Goal: Task Accomplishment & Management: Manage account settings

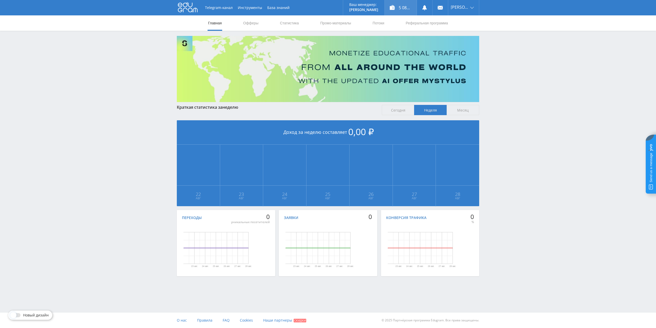
click at [411, 7] on div "5 081,00 ₽" at bounding box center [401, 7] width 32 height 15
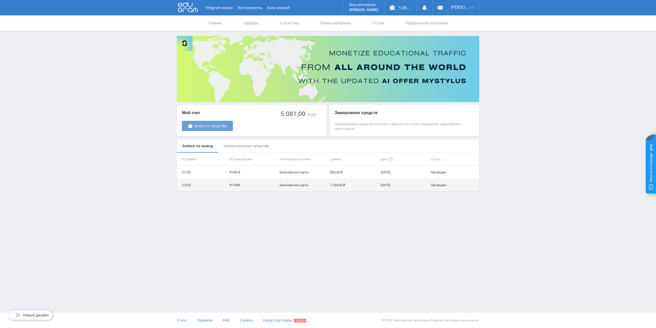
click at [222, 124] on span "Вывести средства" at bounding box center [210, 126] width 32 height 4
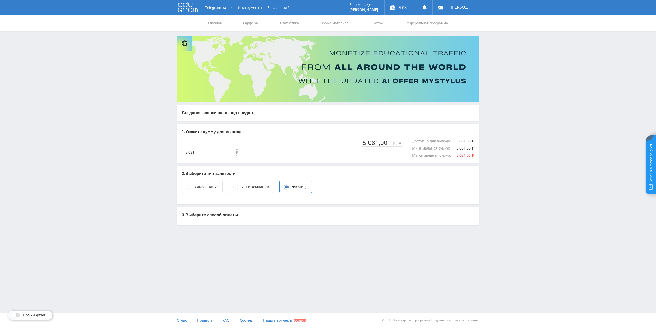
click at [224, 215] on p "3. Выберите способ оплаты" at bounding box center [328, 215] width 292 height 6
click at [238, 187] on circle at bounding box center [235, 186] width 5 height 5
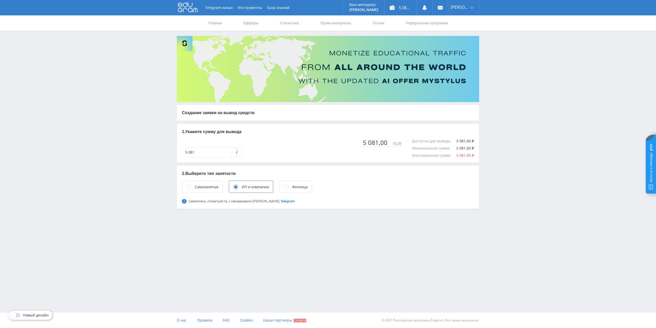
click at [193, 188] on div "Самозанятые" at bounding box center [202, 186] width 41 height 12
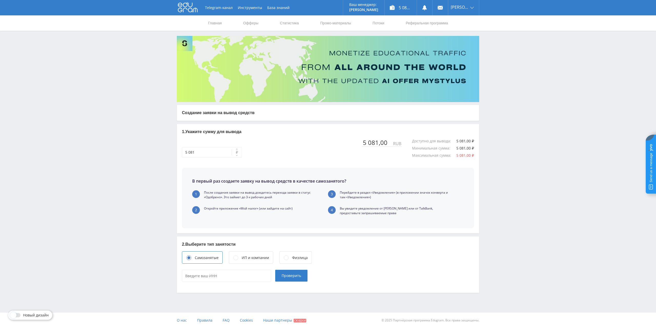
click at [284, 257] on icon at bounding box center [286, 257] width 5 height 5
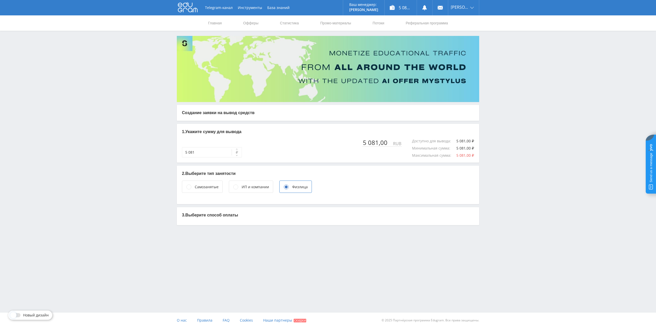
click at [253, 186] on div "ИП и компании" at bounding box center [255, 187] width 27 height 6
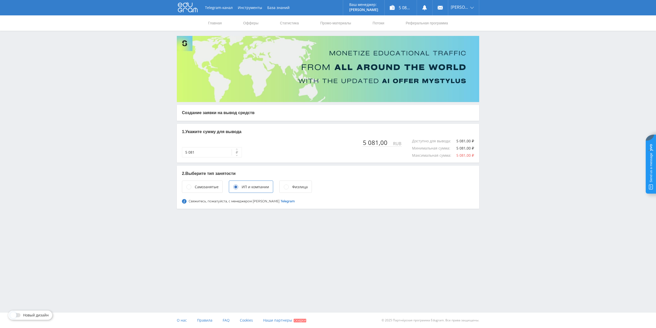
click at [292, 187] on div "Физлица" at bounding box center [300, 187] width 16 height 6
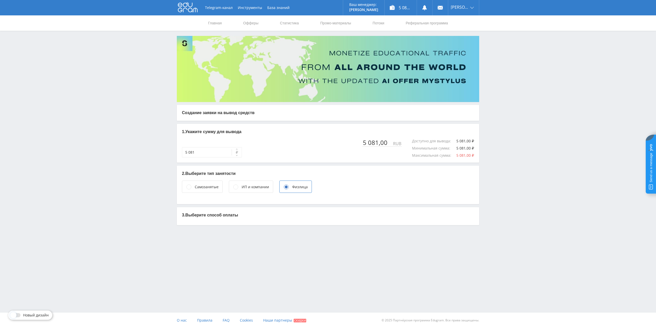
click at [244, 187] on div "ИП и компании" at bounding box center [255, 187] width 27 height 6
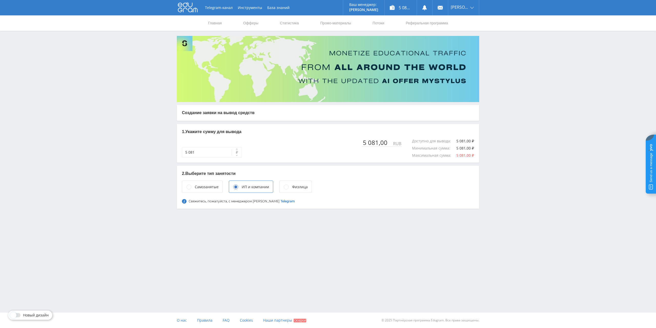
click at [189, 185] on circle at bounding box center [189, 186] width 5 height 5
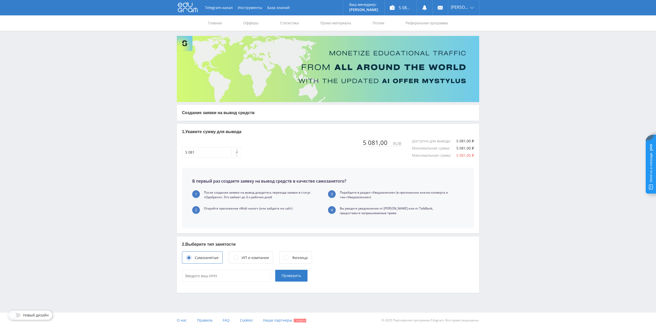
click at [288, 259] on icon at bounding box center [286, 257] width 5 height 5
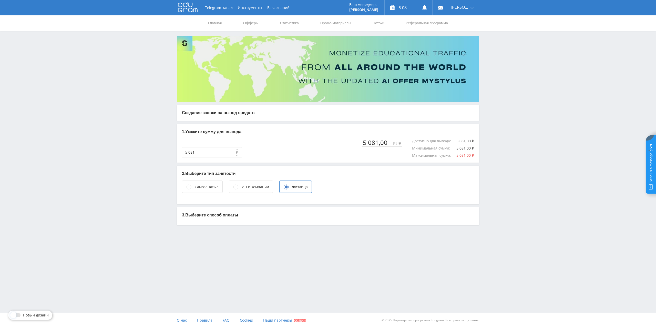
click at [256, 187] on div "ИП и компании" at bounding box center [255, 187] width 27 height 6
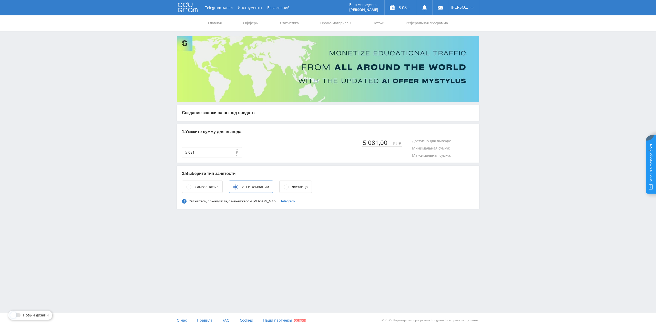
click at [294, 187] on div "Физлица" at bounding box center [300, 187] width 16 height 6
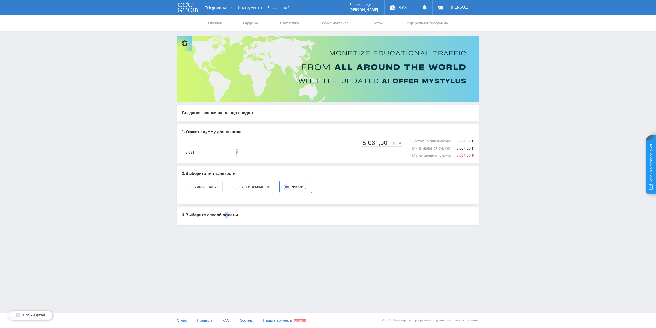
click at [228, 249] on div "Telegram-канал Инструменты База знаний Ваш менеджер: Alex Alex Online @edugram_…" at bounding box center [328, 125] width 656 height 251
click at [253, 188] on div "ИП и компании" at bounding box center [255, 187] width 27 height 6
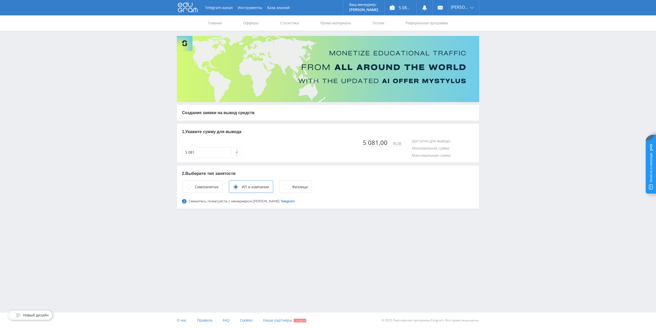
click at [292, 182] on div "Физлица" at bounding box center [295, 186] width 33 height 12
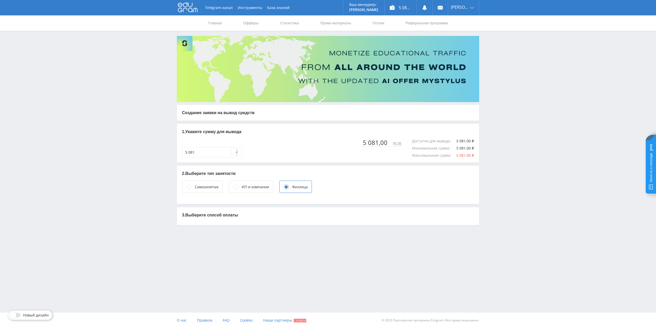
click at [240, 190] on div "ИП и компании" at bounding box center [251, 186] width 44 height 12
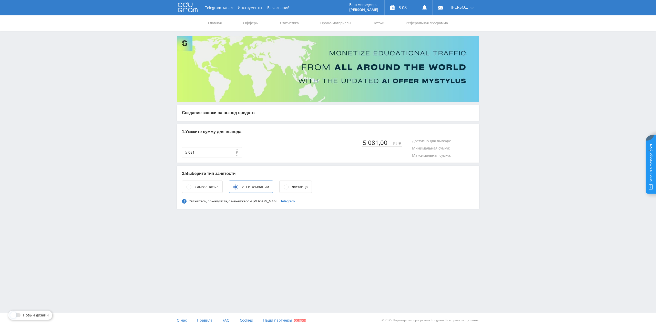
click at [290, 188] on div "Физлица" at bounding box center [295, 186] width 33 height 12
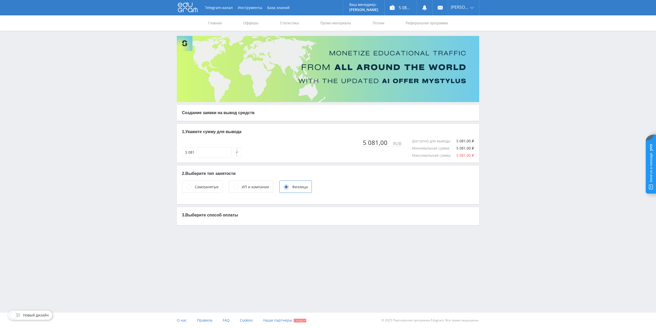
click at [235, 183] on div "ИП и компании" at bounding box center [251, 186] width 44 height 12
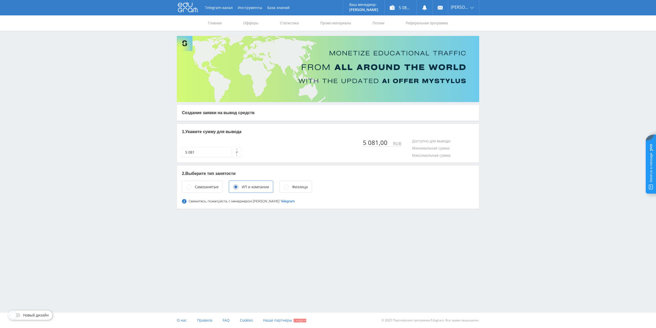
click at [298, 183] on div "Физлица" at bounding box center [295, 186] width 33 height 12
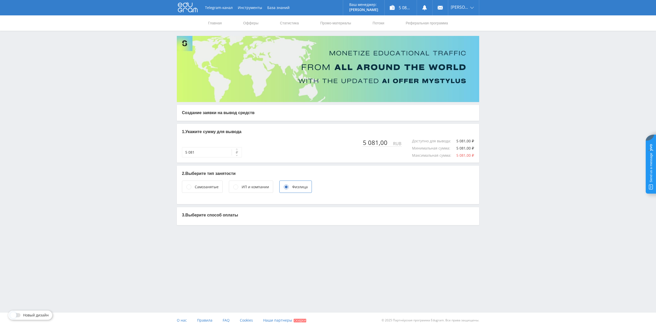
click at [263, 183] on div "ИП и компании" at bounding box center [251, 186] width 44 height 12
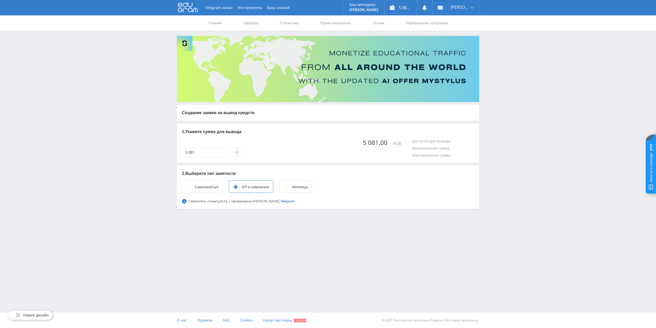
click at [307, 188] on div "Физлица" at bounding box center [295, 186] width 33 height 12
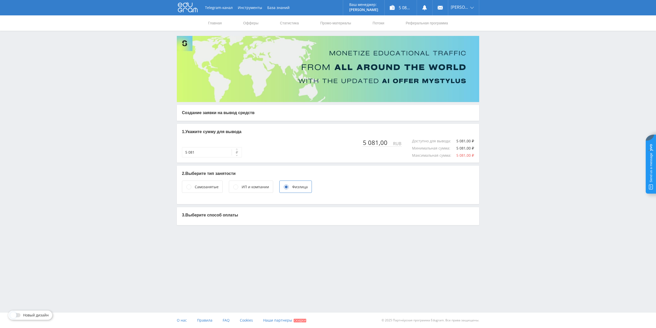
click at [252, 182] on div "ИП и компании" at bounding box center [251, 186] width 44 height 12
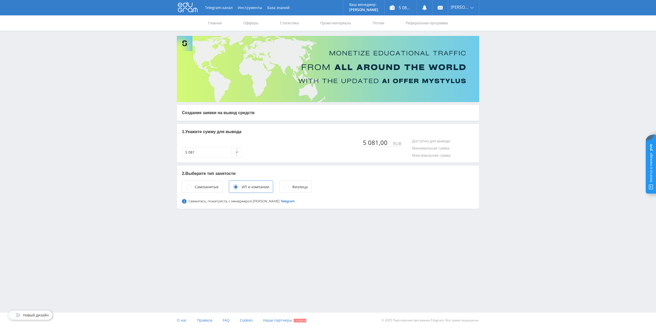
click at [296, 184] on div "Физлица" at bounding box center [300, 187] width 16 height 6
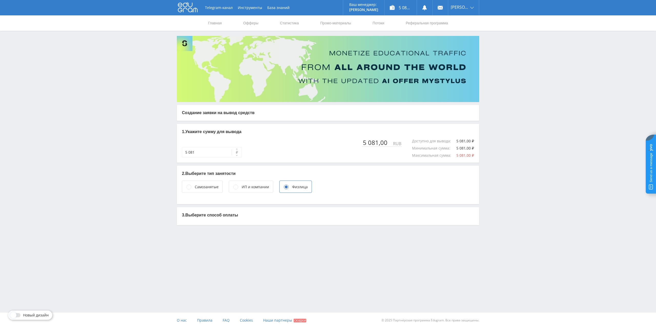
click at [257, 186] on div "ИП и компании" at bounding box center [255, 187] width 27 height 6
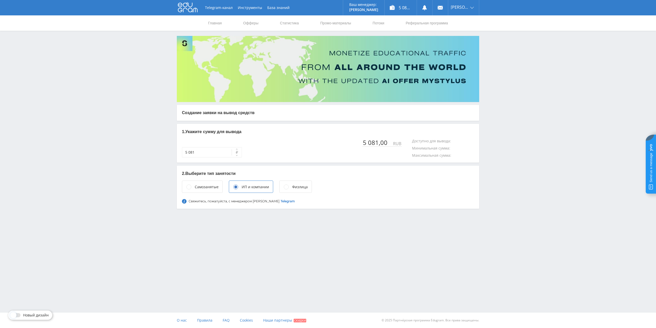
click at [292, 184] on div "Физлица" at bounding box center [300, 187] width 16 height 6
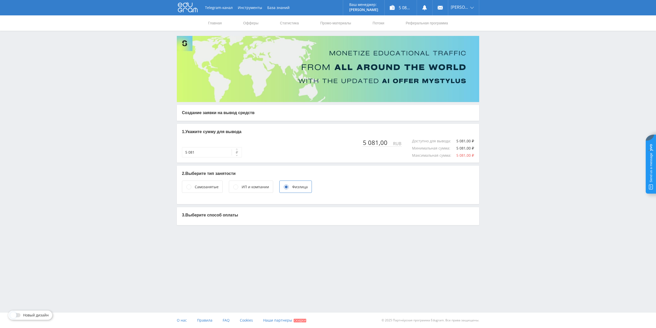
click at [243, 188] on div "ИП и компании" at bounding box center [255, 187] width 27 height 6
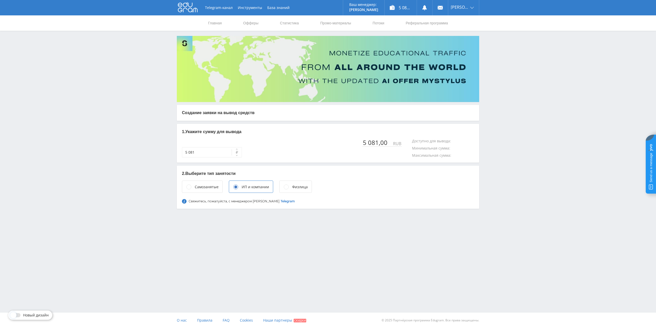
click at [295, 187] on div "Физлица" at bounding box center [300, 187] width 16 height 6
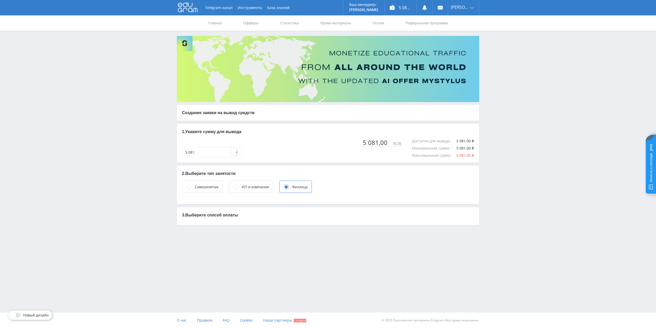
click at [256, 183] on div "ИП и компании" at bounding box center [251, 186] width 44 height 12
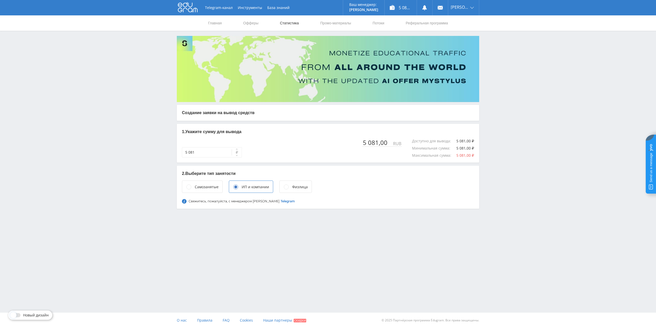
click at [279, 23] on link "Статистика" at bounding box center [289, 22] width 20 height 15
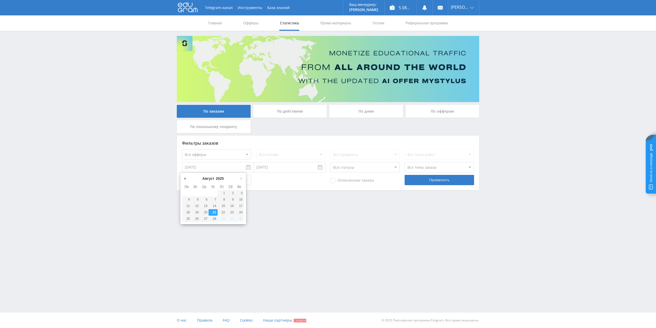
click at [242, 167] on input "21.08.2025" at bounding box center [218, 167] width 72 height 10
type input "01.07.2025"
click at [427, 183] on div "Применить" at bounding box center [439, 180] width 69 height 10
click at [428, 181] on div "Применить" at bounding box center [439, 180] width 69 height 10
click at [431, 180] on div "Применить" at bounding box center [439, 180] width 69 height 10
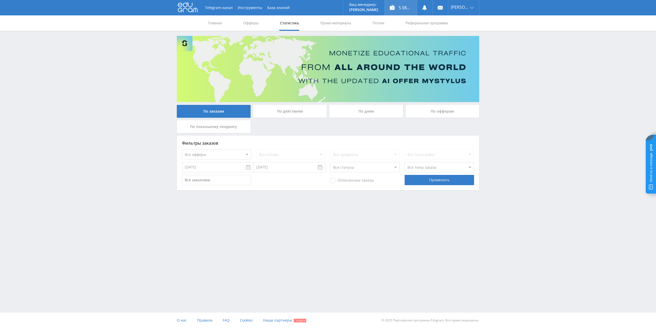
click at [403, 6] on div "5 081,00 ₽" at bounding box center [401, 7] width 32 height 15
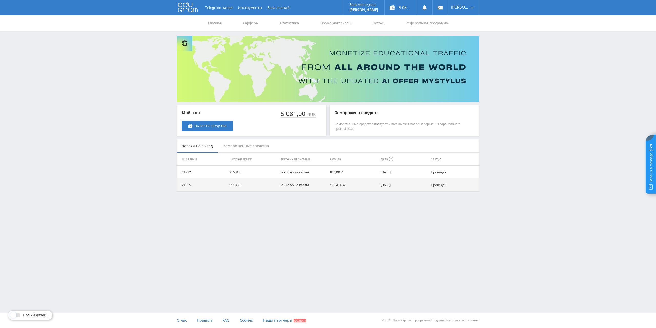
drag, startPoint x: 380, startPoint y: 171, endPoint x: 410, endPoint y: 171, distance: 30.0
click at [410, 171] on tr "21732 916818 Банковские карты 826,00 ₽ 21.11.2023 Проведен" at bounding box center [328, 172] width 302 height 13
drag, startPoint x: 372, startPoint y: 184, endPoint x: 426, endPoint y: 191, distance: 54.5
click at [426, 191] on tr "21625 911868 Банковские карты 1 334,00 ₽ 14.10.2023 Проведен" at bounding box center [328, 184] width 302 height 13
click at [401, 7] on div "5 081,00 ₽" at bounding box center [401, 7] width 32 height 15
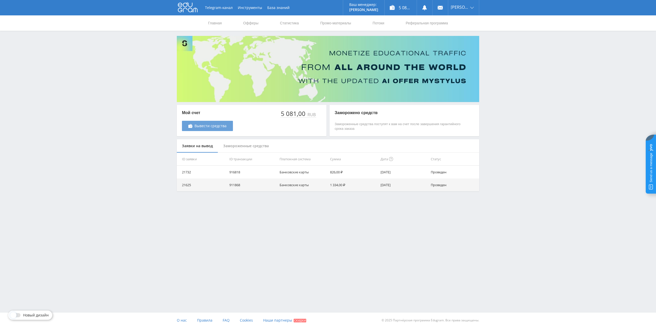
click at [210, 125] on span "Вывести средства" at bounding box center [210, 126] width 32 height 4
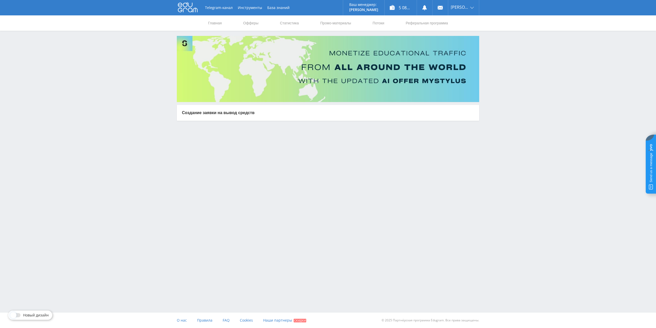
click at [13, 316] on span at bounding box center [13, 315] width 6 height 6
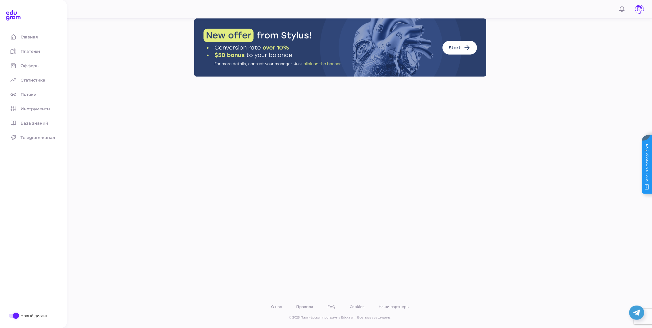
click at [15, 316] on span at bounding box center [16, 315] width 6 height 6
